Goal: Book appointment/travel/reservation

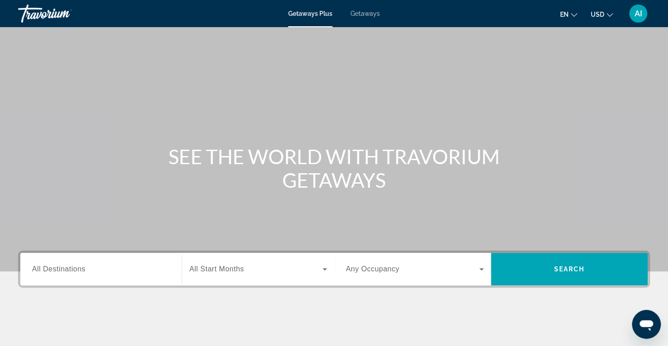
click at [361, 14] on span "Getaways" at bounding box center [365, 13] width 29 height 7
click at [98, 270] on input "Destination All Destinations" at bounding box center [101, 269] width 138 height 11
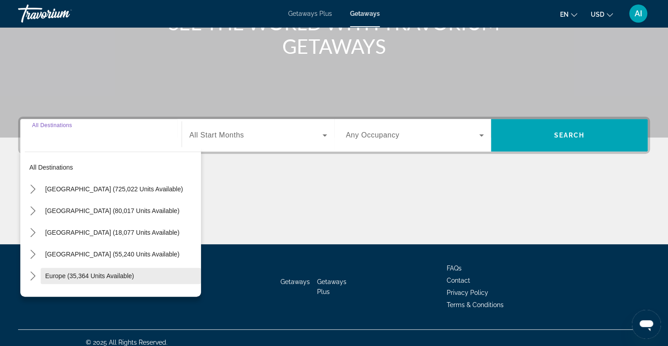
scroll to position [142, 0]
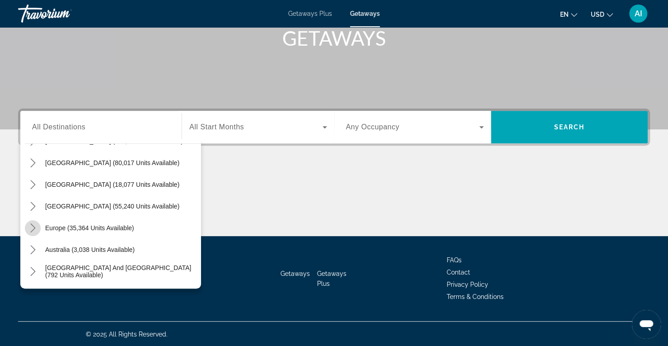
click at [36, 229] on icon "Toggle Europe (35,364 units available) submenu" at bounding box center [32, 227] width 9 height 9
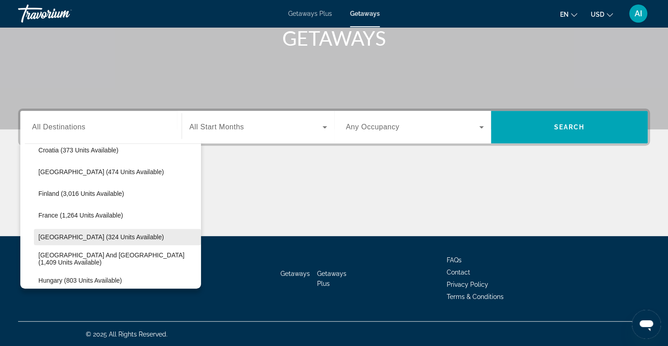
scroll to position [234, 0]
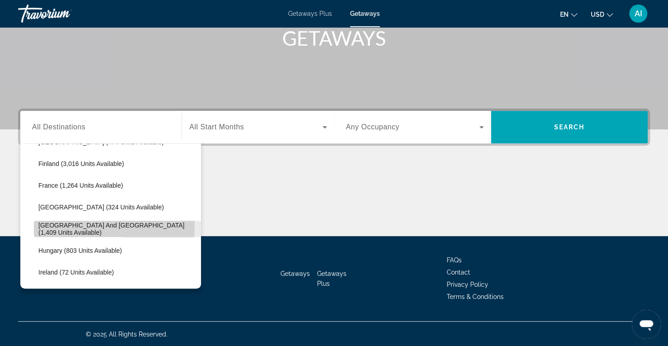
click at [44, 224] on span "[GEOGRAPHIC_DATA] and [GEOGRAPHIC_DATA] (1,409 units available)" at bounding box center [117, 228] width 158 height 14
type input "**********"
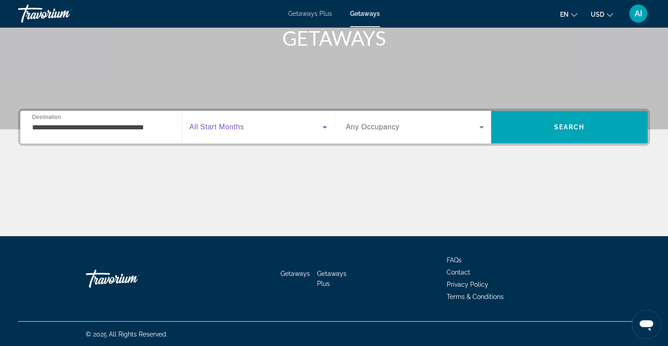
click at [249, 131] on span "Search widget" at bounding box center [255, 127] width 133 height 11
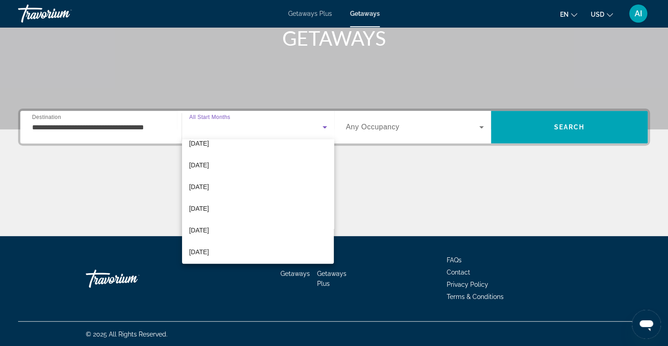
scroll to position [141, 0]
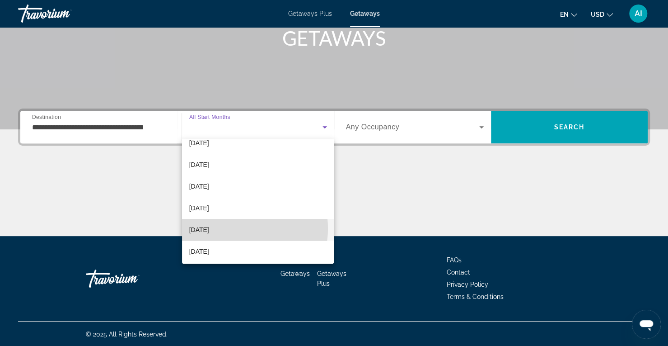
click at [231, 228] on mat-option "[DATE]" at bounding box center [258, 230] width 152 height 22
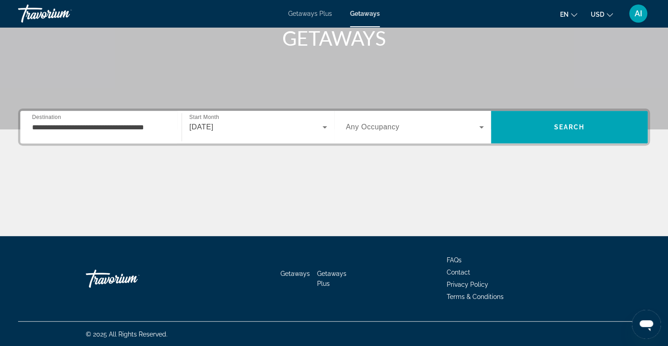
click at [288, 118] on div "[DATE]" at bounding box center [257, 126] width 137 height 25
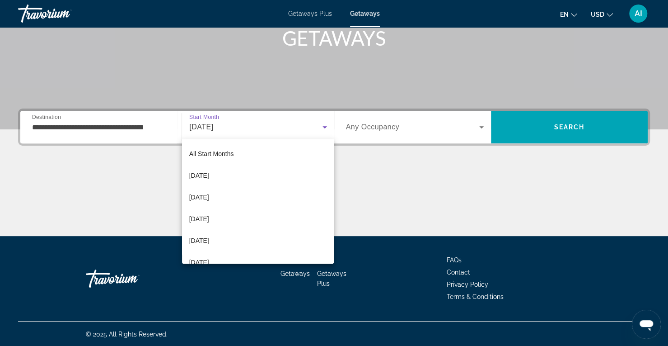
scroll to position [118, 0]
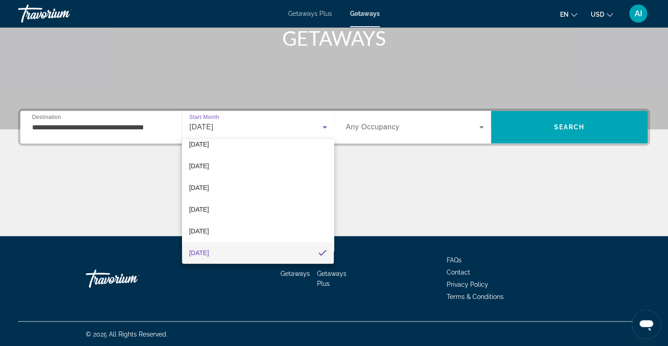
click at [420, 127] on div at bounding box center [334, 173] width 668 height 346
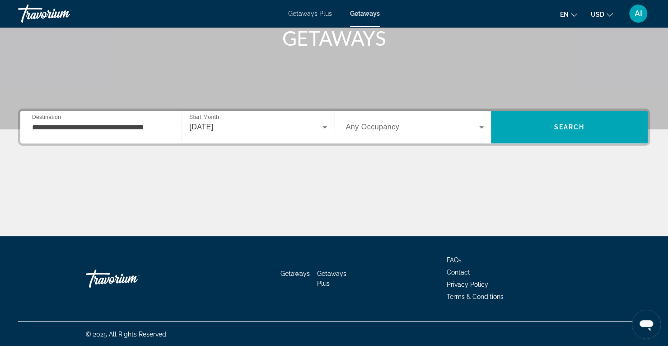
click at [385, 129] on span "Any Occupancy" at bounding box center [373, 127] width 54 height 8
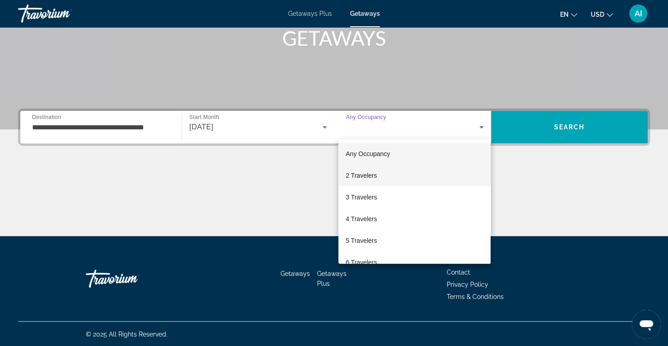
click at [385, 178] on mat-option "2 Travelers" at bounding box center [414, 175] width 152 height 22
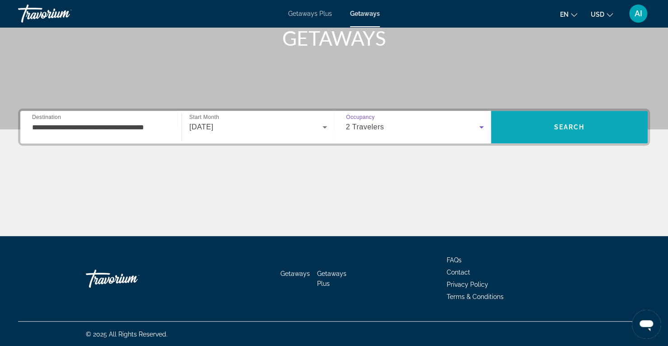
click at [539, 118] on span "Search" at bounding box center [569, 127] width 157 height 22
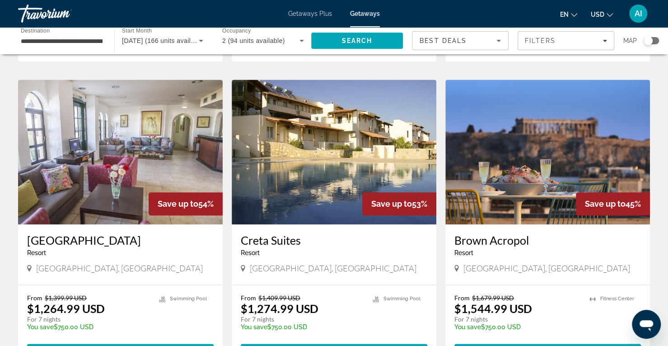
scroll to position [621, 0]
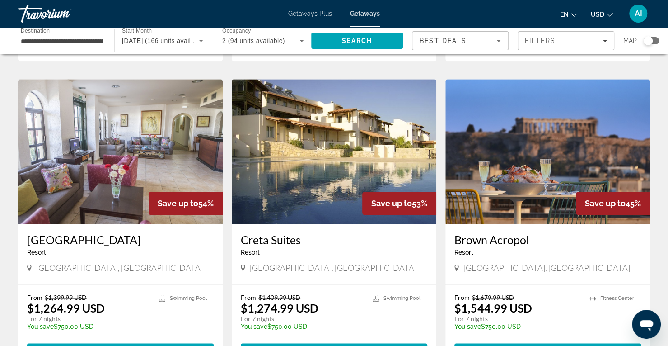
click at [298, 184] on img "Main content" at bounding box center [334, 151] width 205 height 145
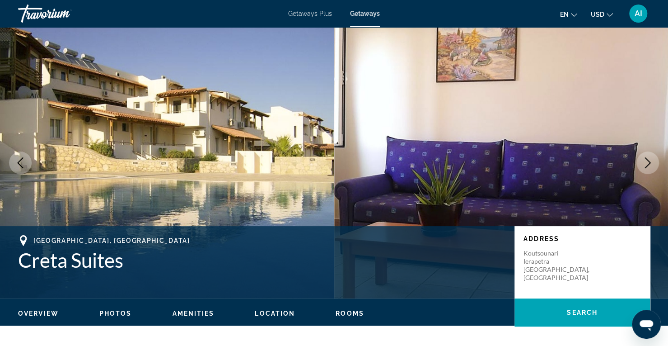
click at [648, 159] on icon "Next image" at bounding box center [647, 162] width 11 height 11
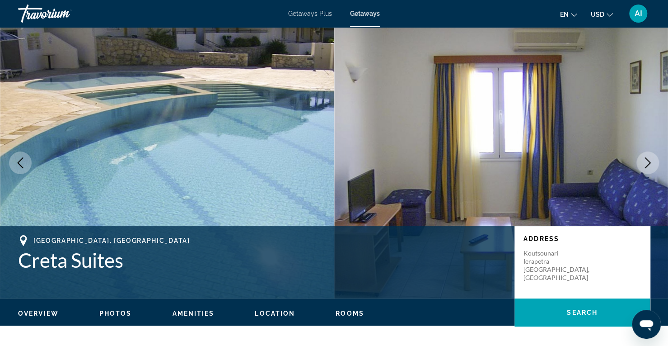
click at [648, 159] on icon "Next image" at bounding box center [647, 162] width 11 height 11
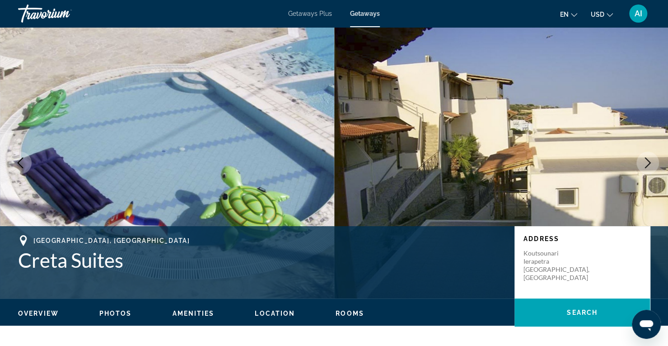
click at [648, 159] on icon "Next image" at bounding box center [647, 162] width 11 height 11
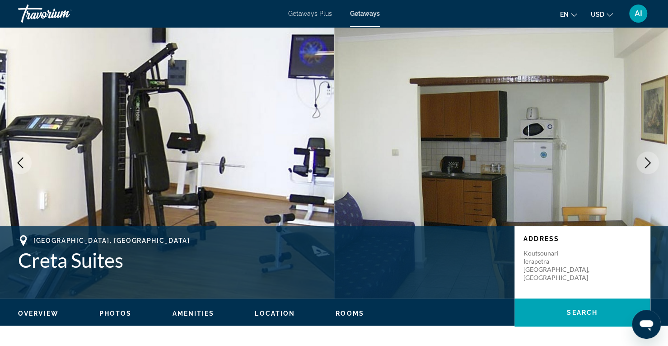
click at [648, 159] on icon "Next image" at bounding box center [647, 162] width 11 height 11
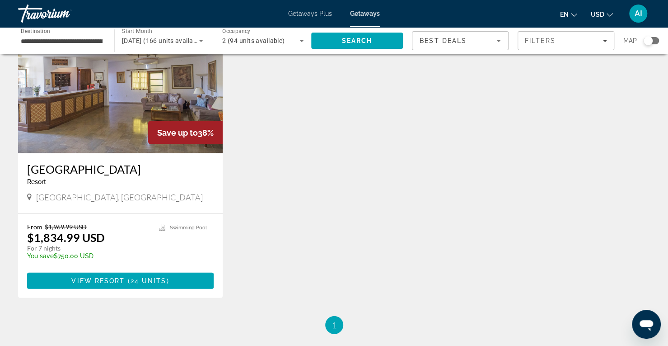
scroll to position [1000, 0]
